Goal: Information Seeking & Learning: Check status

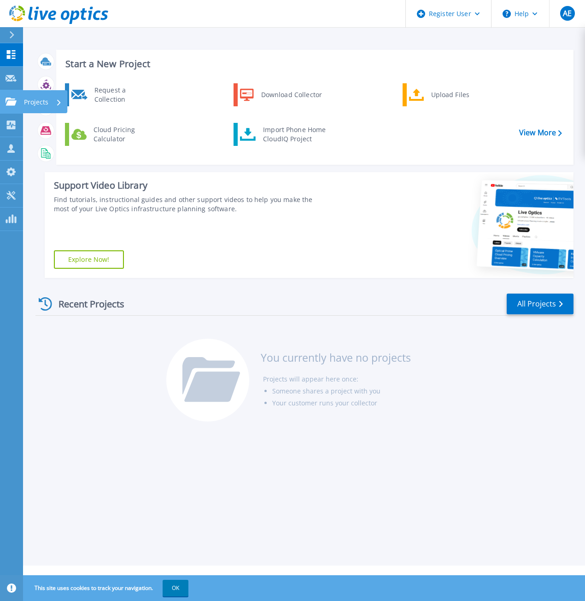
click at [14, 105] on icon at bounding box center [11, 102] width 11 height 8
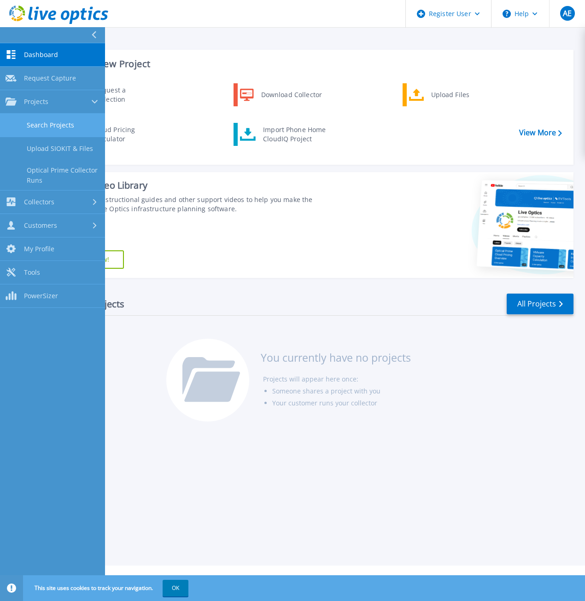
click at [39, 116] on link "Search Projects" at bounding box center [52, 125] width 105 height 23
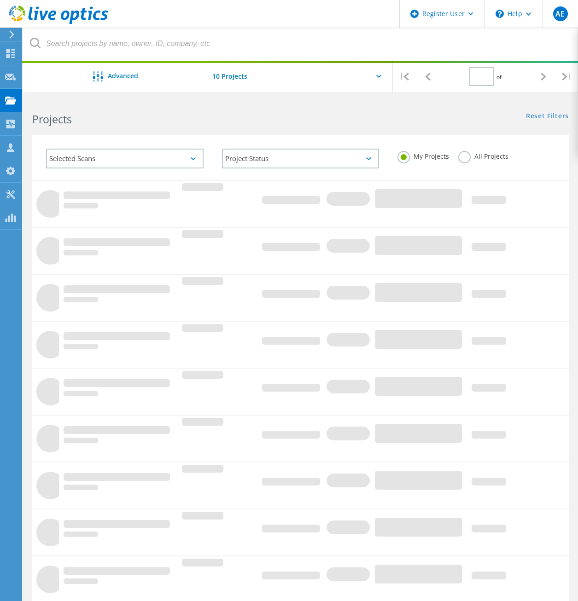
type input "1"
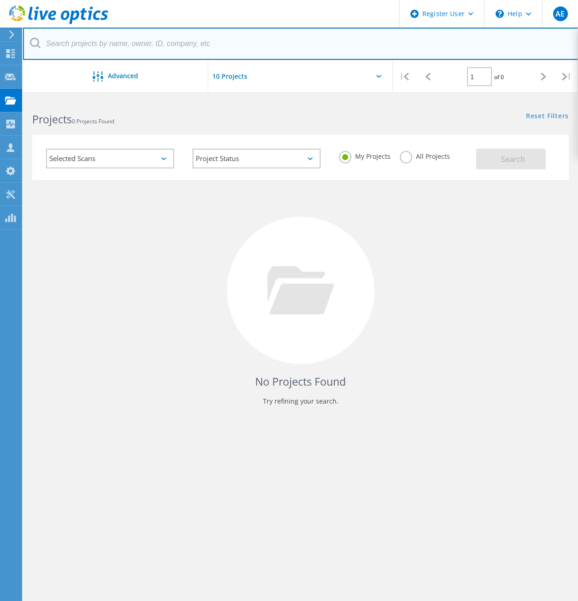
click at [144, 35] on input "text" at bounding box center [300, 44] width 555 height 32
click at [163, 42] on input "text" at bounding box center [300, 44] width 555 height 32
paste input "[PERSON_NAME][EMAIL_ADDRESS][DOMAIN_NAME]"
type input "[PERSON_NAME][EMAIL_ADDRESS][DOMAIN_NAME]"
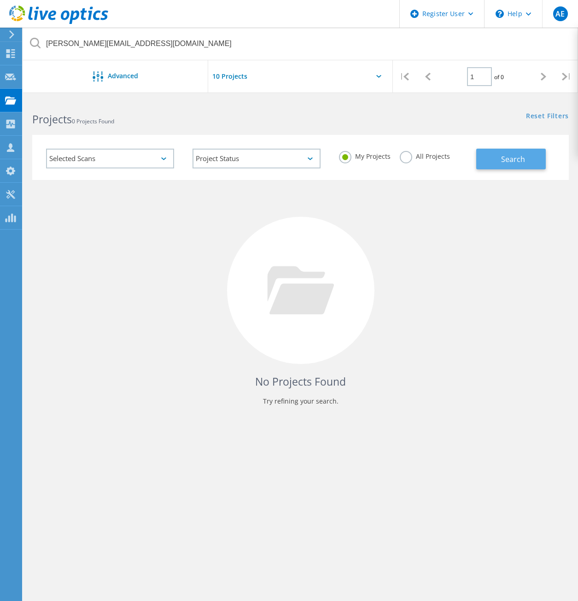
click at [481, 158] on button "Search" at bounding box center [511, 159] width 70 height 21
click at [118, 162] on div "Selected Scans" at bounding box center [110, 159] width 128 height 20
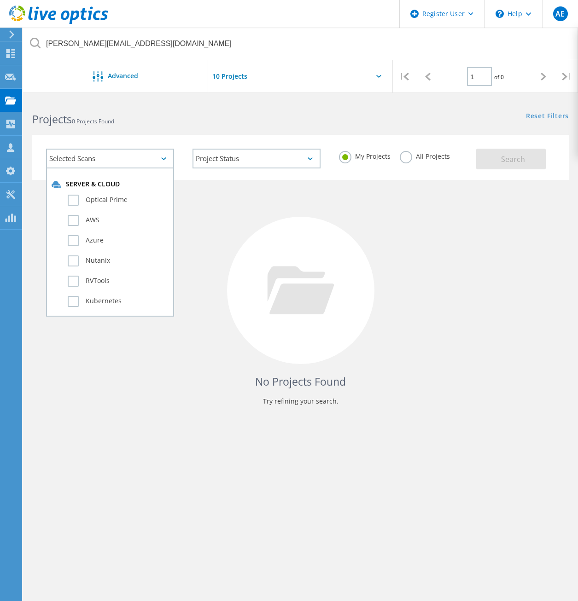
click at [118, 162] on div "Selected Scans" at bounding box center [110, 159] width 128 height 20
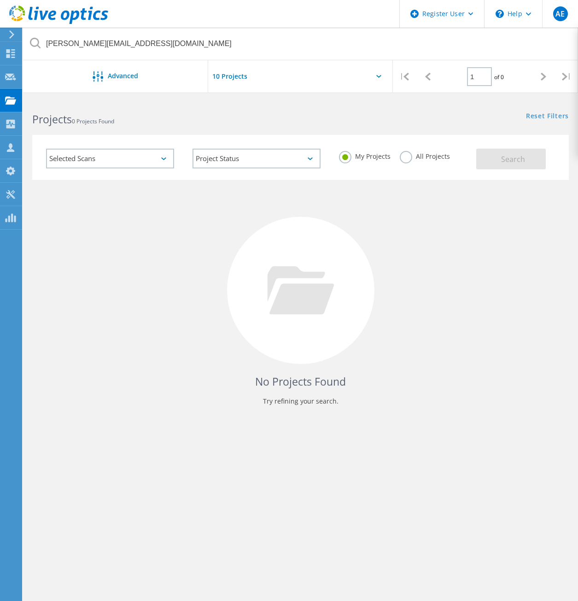
click at [252, 147] on div "Project Status In Progress Complete Published Anonymous Archived Error" at bounding box center [256, 159] width 146 height 38
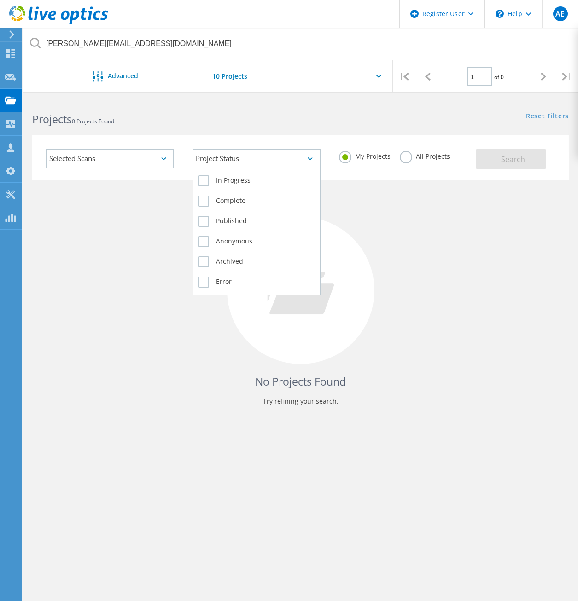
click at [252, 151] on div "Project Status" at bounding box center [256, 159] width 128 height 20
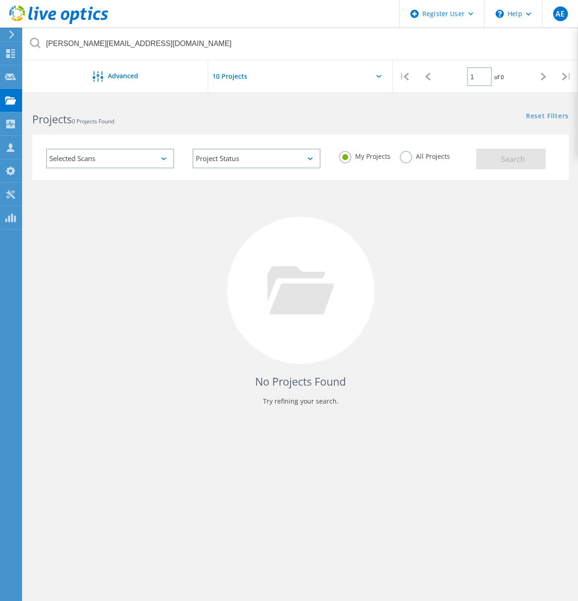
click at [477, 239] on div "No Projects Found Try refining your search." at bounding box center [300, 299] width 536 height 238
click at [393, 165] on div "My Projects All Projects" at bounding box center [403, 157] width 146 height 34
click at [404, 160] on label "All Projects" at bounding box center [425, 155] width 50 height 9
click at [0, 0] on input "All Projects" at bounding box center [0, 0] width 0 height 0
click at [512, 167] on button "Search" at bounding box center [511, 159] width 70 height 21
